Goal: Find specific page/section: Find specific page/section

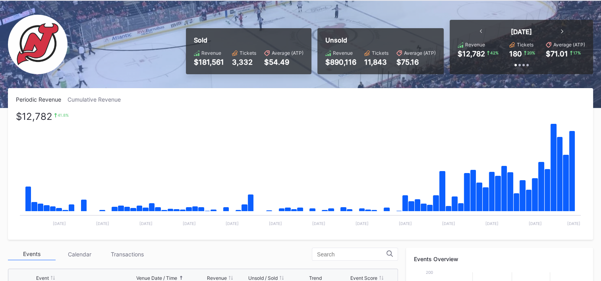
scroll to position [78, 0]
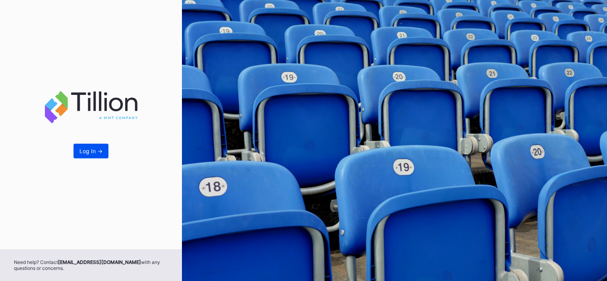
click at [101, 153] on div "Log In ->" at bounding box center [90, 151] width 23 height 7
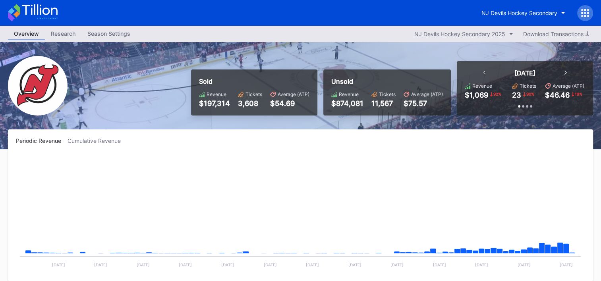
scroll to position [78, 0]
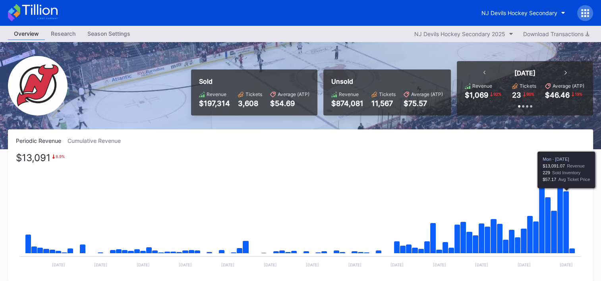
click at [569, 194] on icon "Chart title" at bounding box center [567, 223] width 6 height 62
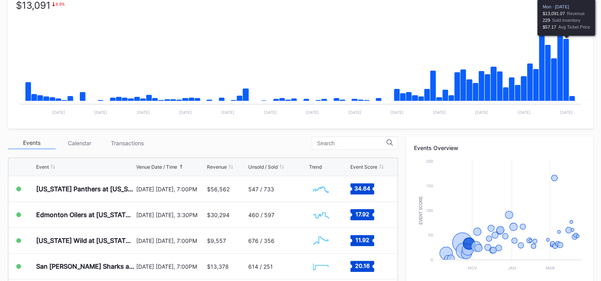
scroll to position [136, 0]
